Goal: Task Accomplishment & Management: Complete application form

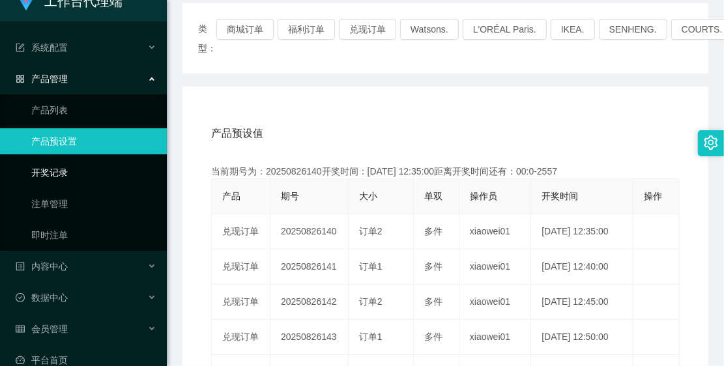
scroll to position [40, 0]
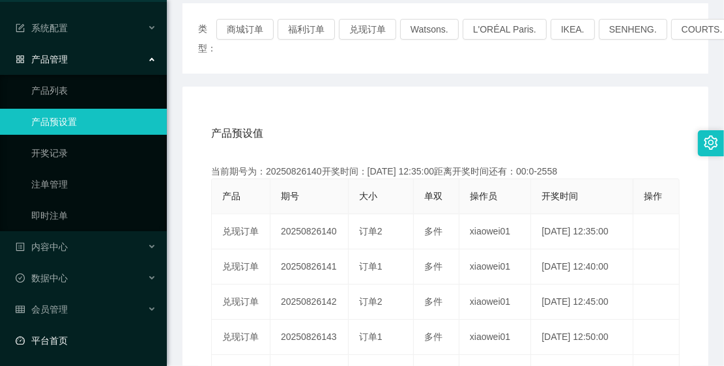
click at [93, 334] on link "平台首页" at bounding box center [86, 341] width 141 height 26
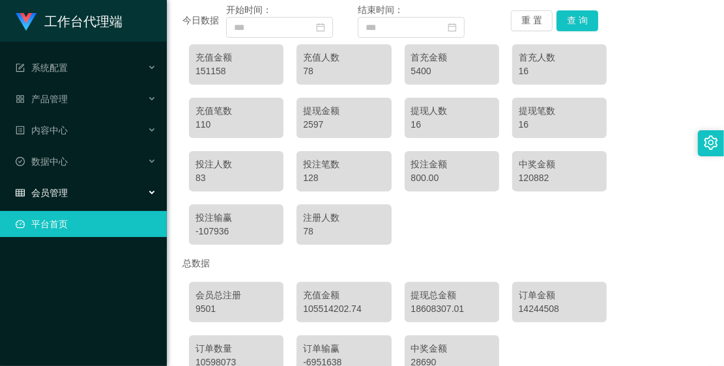
click at [80, 187] on div "会员管理" at bounding box center [83, 193] width 167 height 26
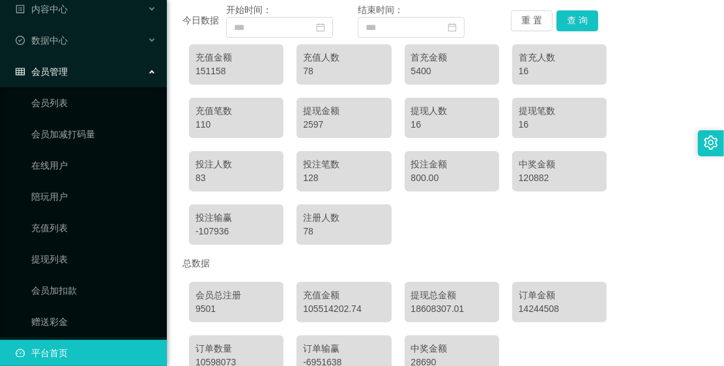
scroll to position [134, 0]
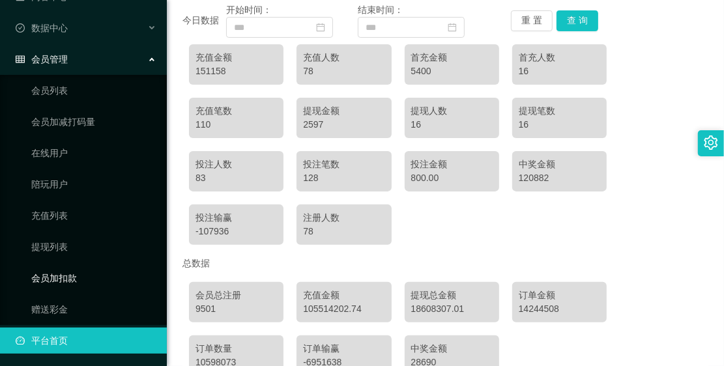
click at [68, 268] on link "会员加扣款" at bounding box center [93, 278] width 125 height 26
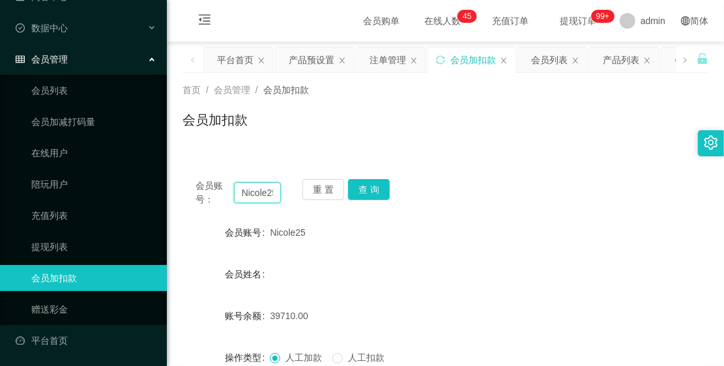
scroll to position [0, 5]
drag, startPoint x: 241, startPoint y: 191, endPoint x: 301, endPoint y: 202, distance: 61.0
click at [301, 202] on div "会员账号： Nicole25 重 置 查 询" at bounding box center [446, 192] width 526 height 27
paste input "stsiong0514"
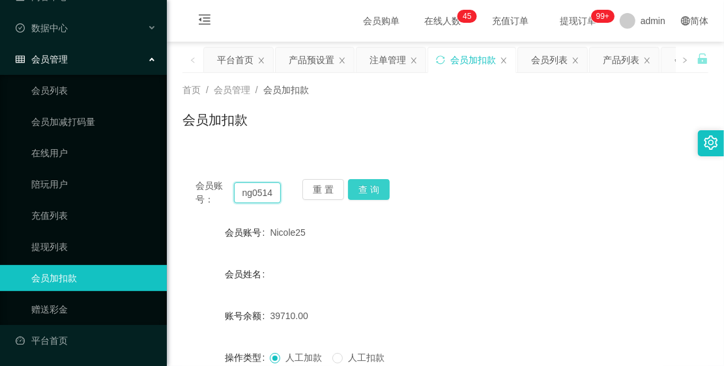
type input "stsiong0514"
click at [366, 187] on button "查 询" at bounding box center [369, 189] width 42 height 21
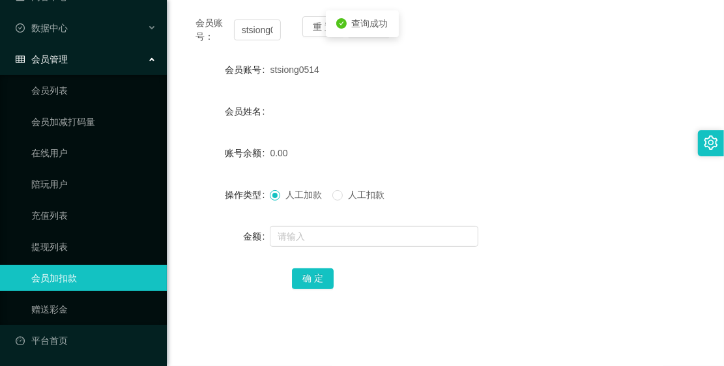
scroll to position [82, 0]
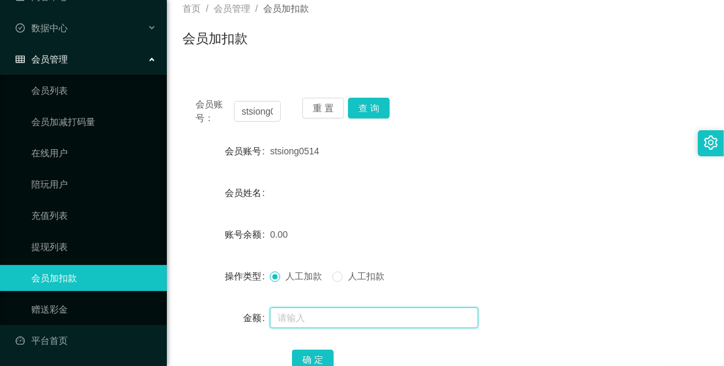
click at [311, 310] on input "text" at bounding box center [374, 318] width 209 height 21
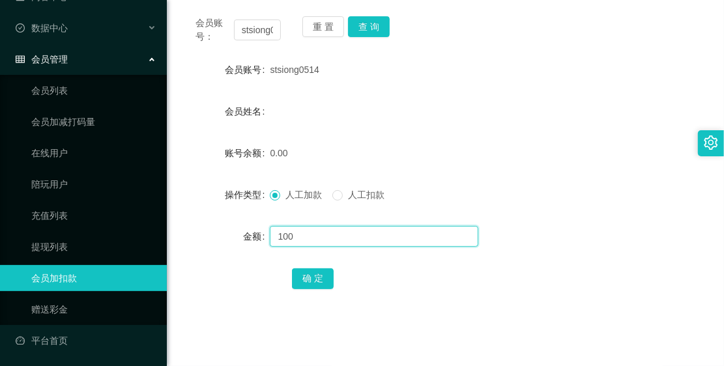
type input "100"
click at [326, 228] on input "100" at bounding box center [374, 236] width 209 height 21
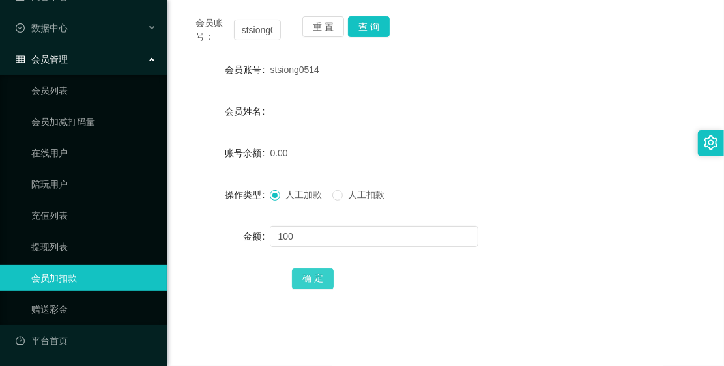
click at [301, 278] on button "确 定" at bounding box center [313, 279] width 42 height 21
click at [102, 60] on div "会员管理" at bounding box center [83, 59] width 167 height 26
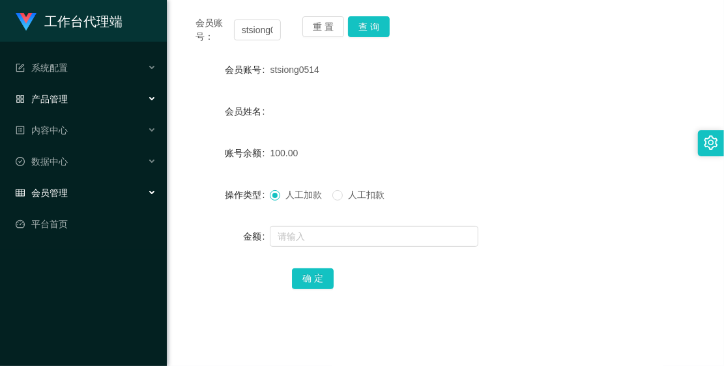
click at [85, 100] on div "产品管理" at bounding box center [83, 99] width 167 height 26
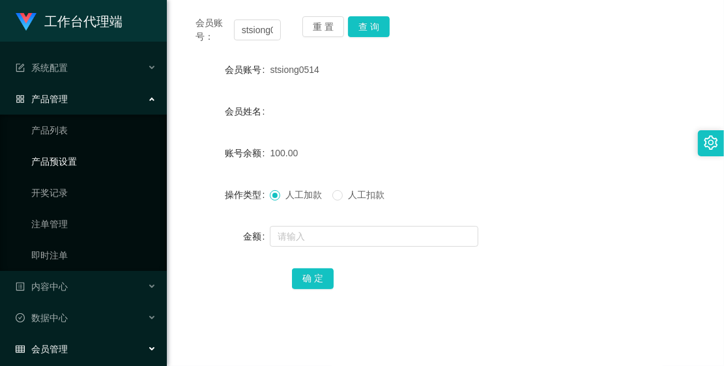
click at [70, 163] on link "产品预设置" at bounding box center [93, 162] width 125 height 26
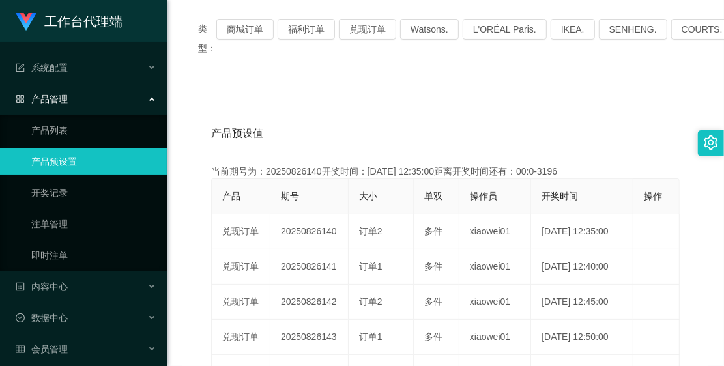
scroll to position [82, 0]
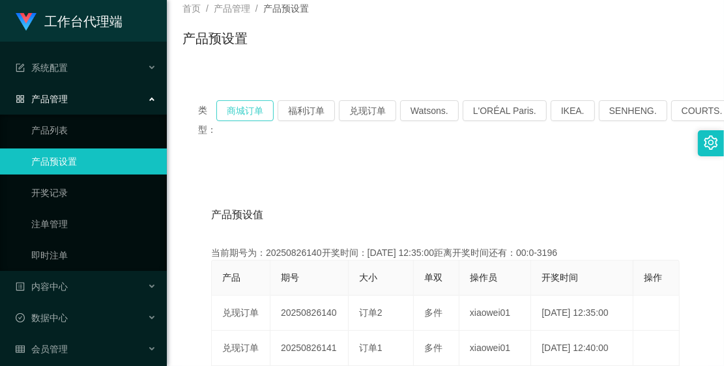
click at [239, 113] on button "商城订单" at bounding box center [244, 110] width 57 height 21
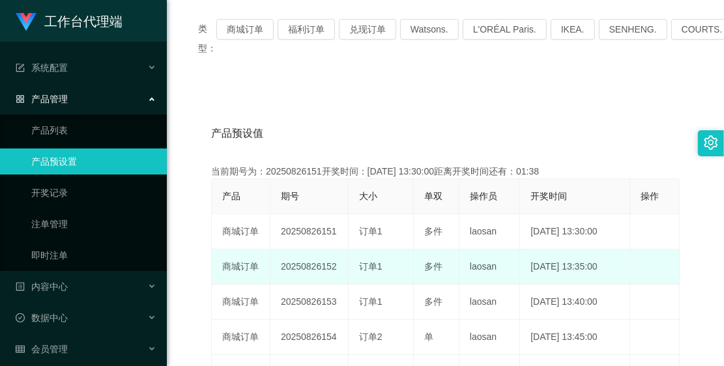
drag, startPoint x: 278, startPoint y: 258, endPoint x: 334, endPoint y: 267, distance: 56.8
click at [334, 267] on td "20250826152" at bounding box center [310, 267] width 78 height 35
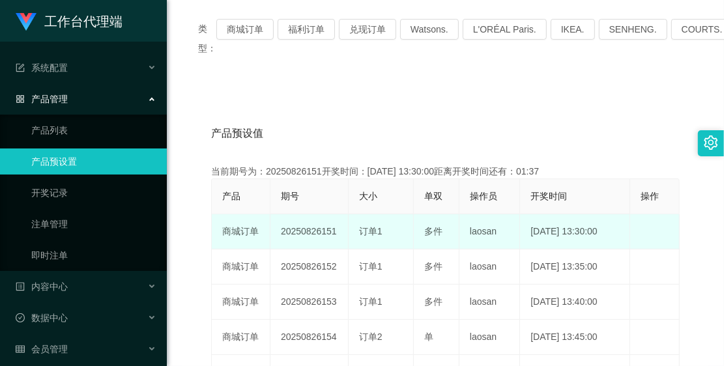
copy td "20250826152"
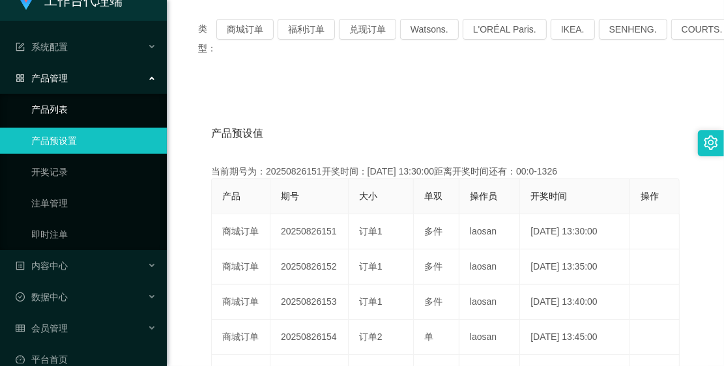
scroll to position [40, 0]
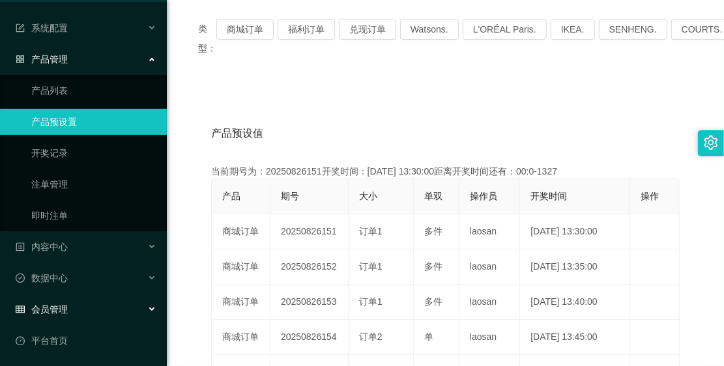
click at [67, 315] on div "会员管理" at bounding box center [83, 310] width 167 height 26
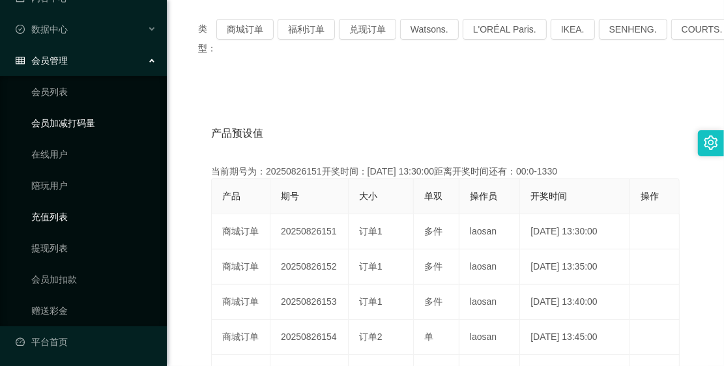
scroll to position [290, 0]
click at [86, 280] on link "会员加扣款" at bounding box center [93, 278] width 125 height 26
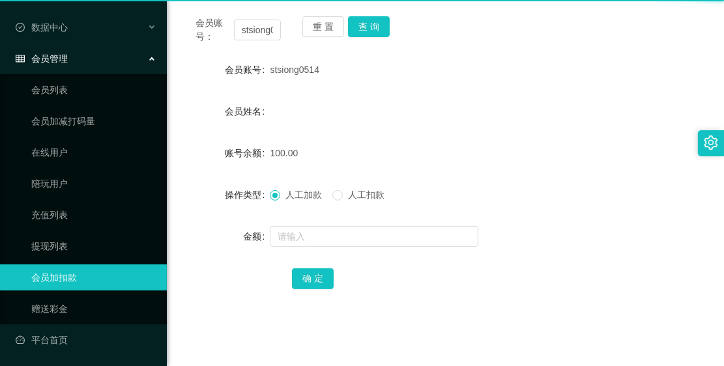
scroll to position [134, 0]
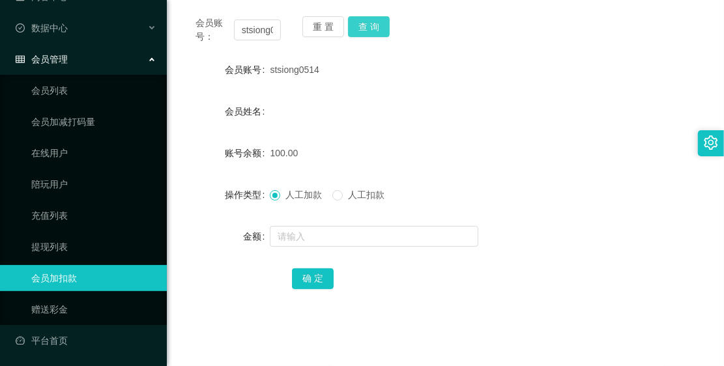
click at [383, 29] on button "查 询" at bounding box center [369, 26] width 42 height 21
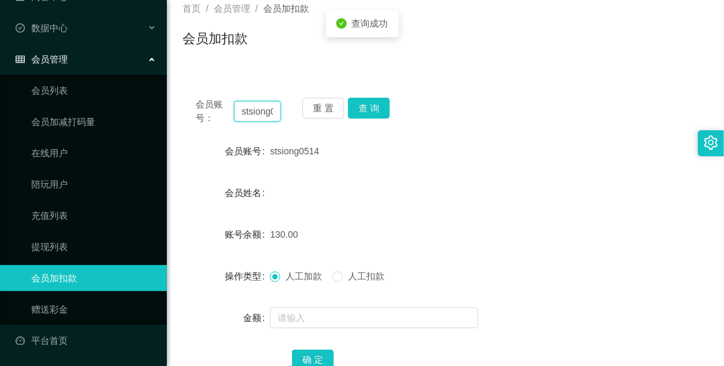
scroll to position [0, 18]
drag, startPoint x: 242, startPoint y: 108, endPoint x: 289, endPoint y: 126, distance: 50.1
click at [289, 126] on div "会员账号： stsiong0514 重 置 查 询 会员账号 stsiong0514 会员姓名 账号余额 130.00 操作类型 人工加款 人工扣款 金额 确…" at bounding box center [446, 243] width 526 height 317
click at [340, 102] on button "重 置" at bounding box center [324, 108] width 42 height 21
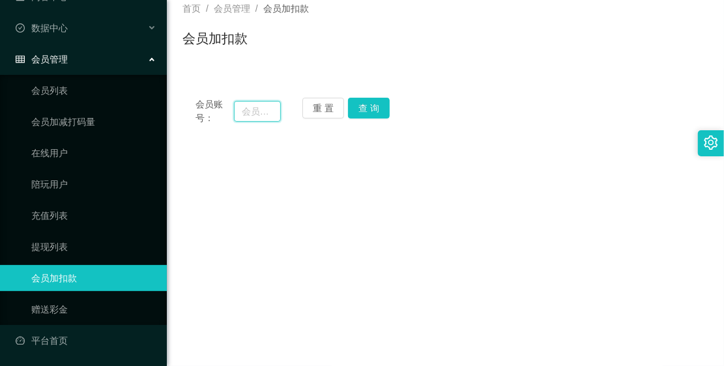
click at [267, 108] on input "text" at bounding box center [257, 111] width 47 height 21
paste input "stsiong0514"
type input "stsiong0514"
click at [357, 102] on button "查 询" at bounding box center [369, 108] width 42 height 21
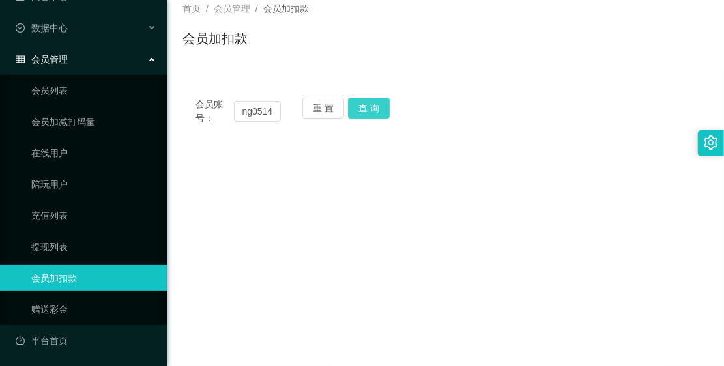
scroll to position [0, 0]
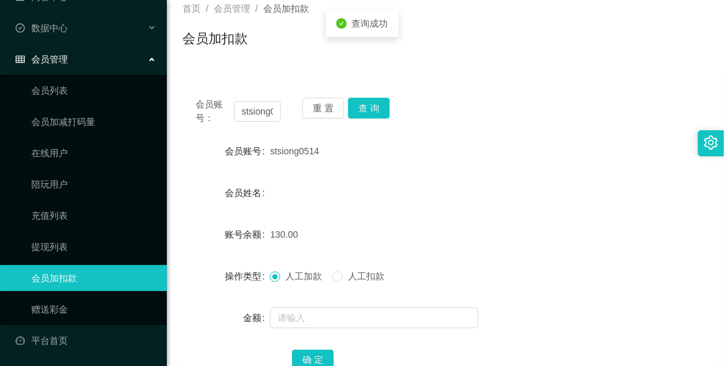
click at [336, 269] on div "人工加款 人工扣款" at bounding box center [423, 276] width 307 height 26
click at [346, 323] on input "text" at bounding box center [374, 318] width 209 height 21
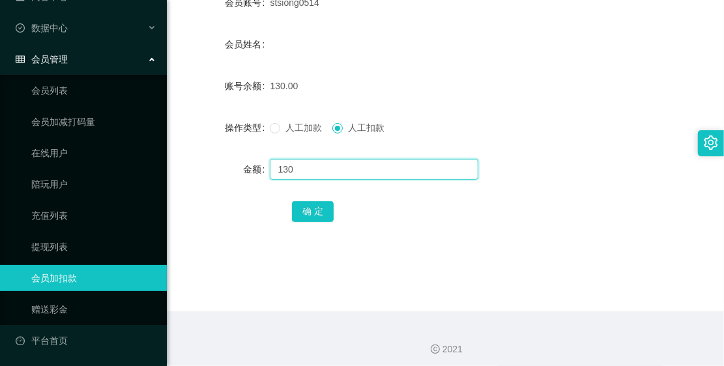
scroll to position [235, 0]
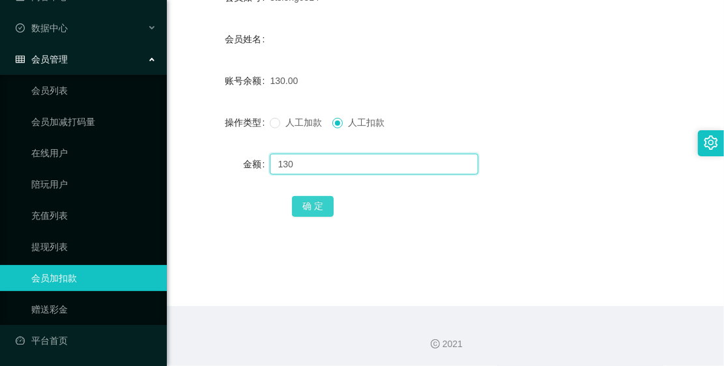
type input "130"
click at [323, 205] on button "确 定" at bounding box center [313, 206] width 42 height 21
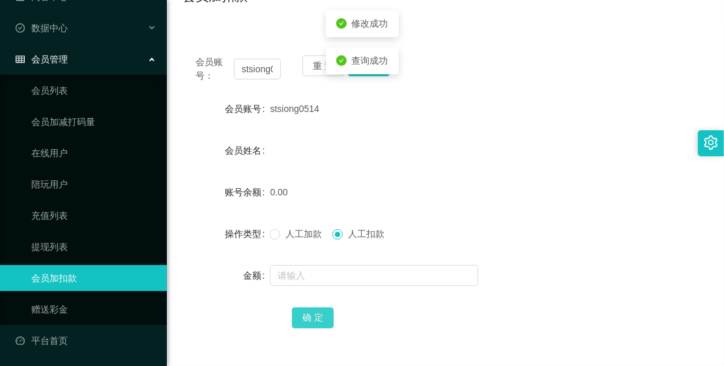
scroll to position [72, 0]
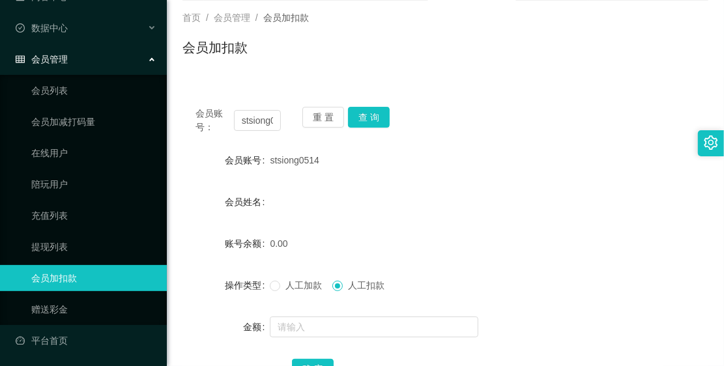
click at [89, 70] on div "会员管理" at bounding box center [83, 59] width 167 height 26
